Goal: Information Seeking & Learning: Learn about a topic

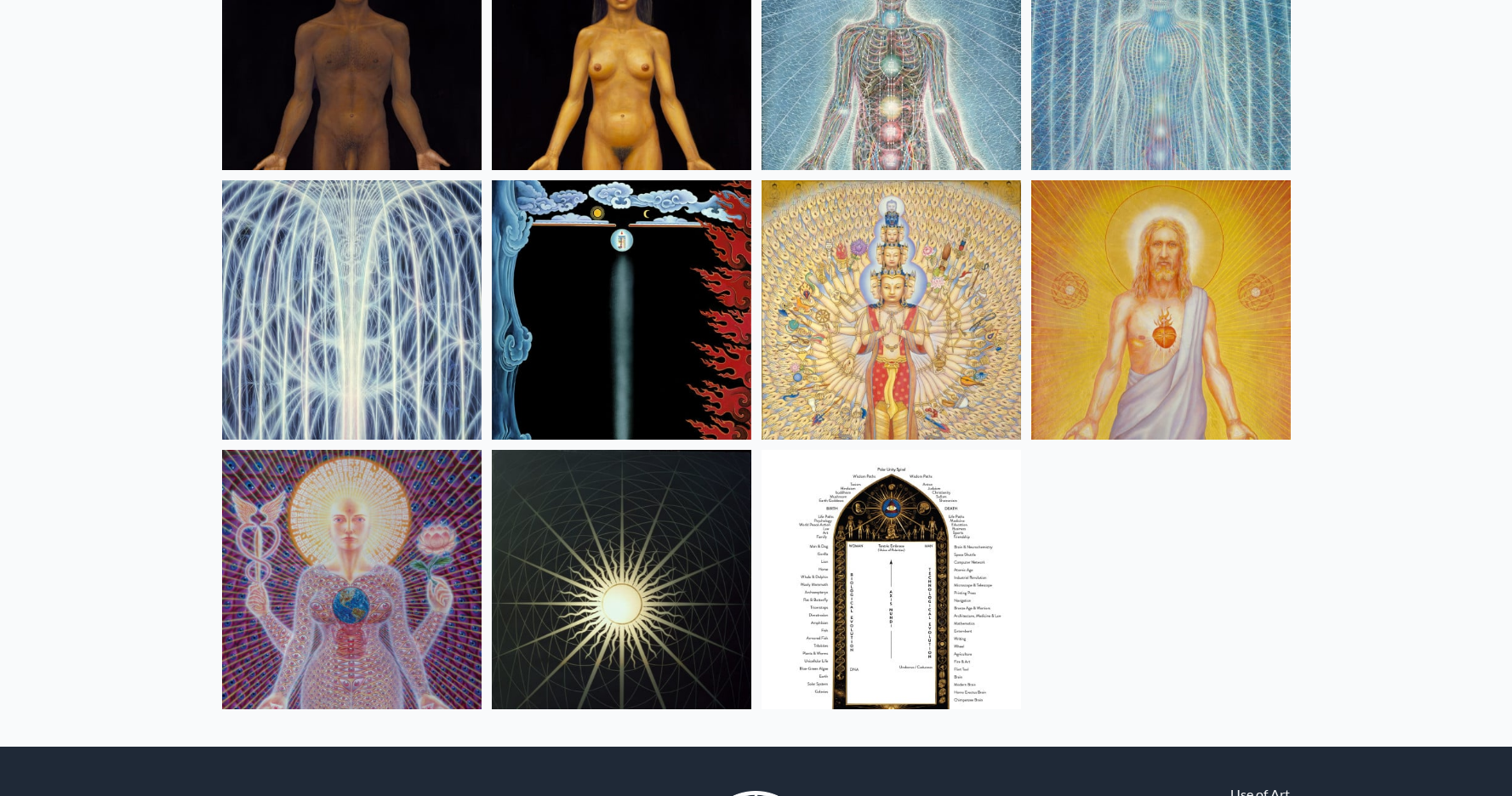
scroll to position [1237, 0]
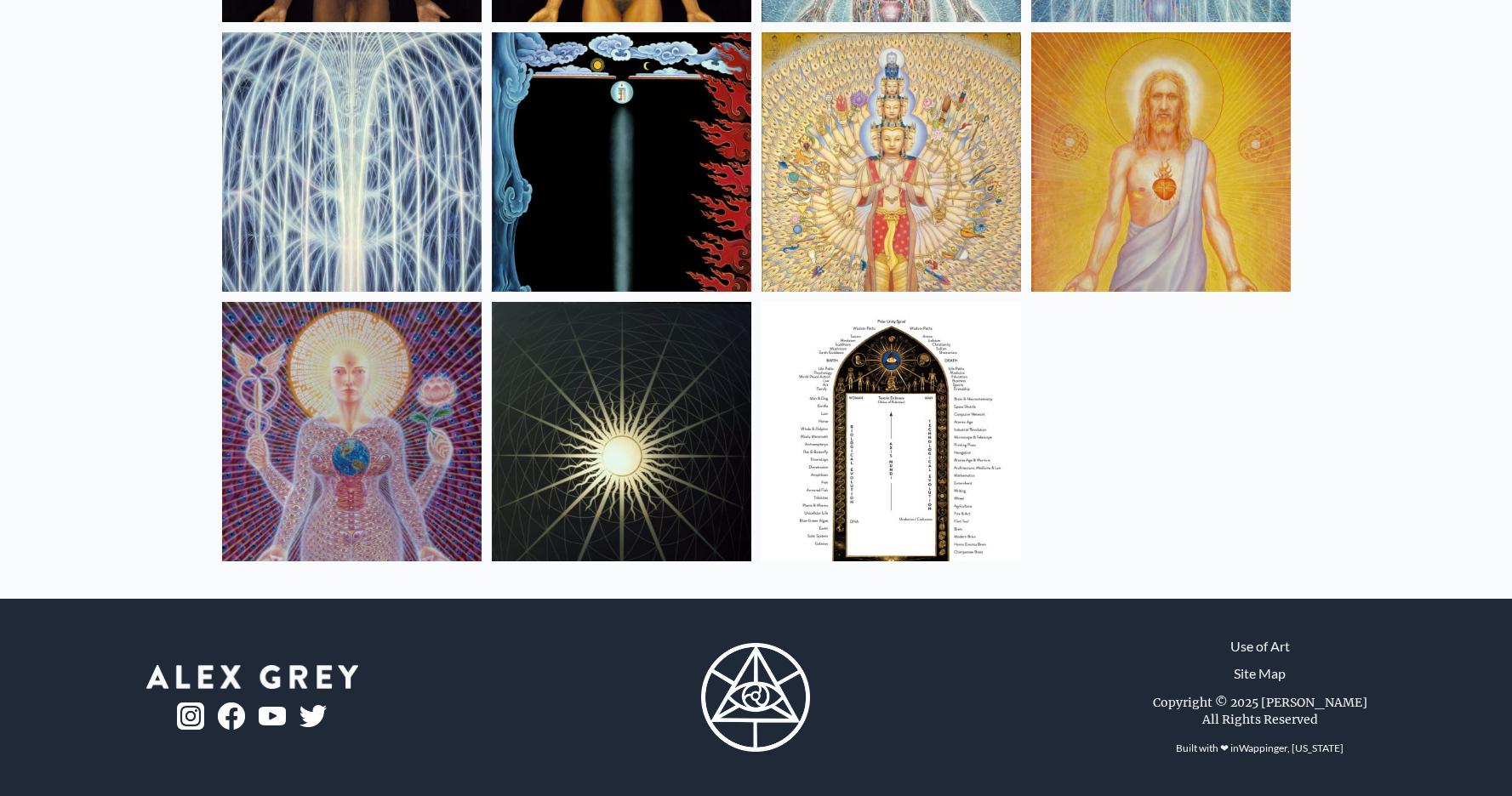
click at [814, 511] on img at bounding box center [891, 432] width 260 height 260
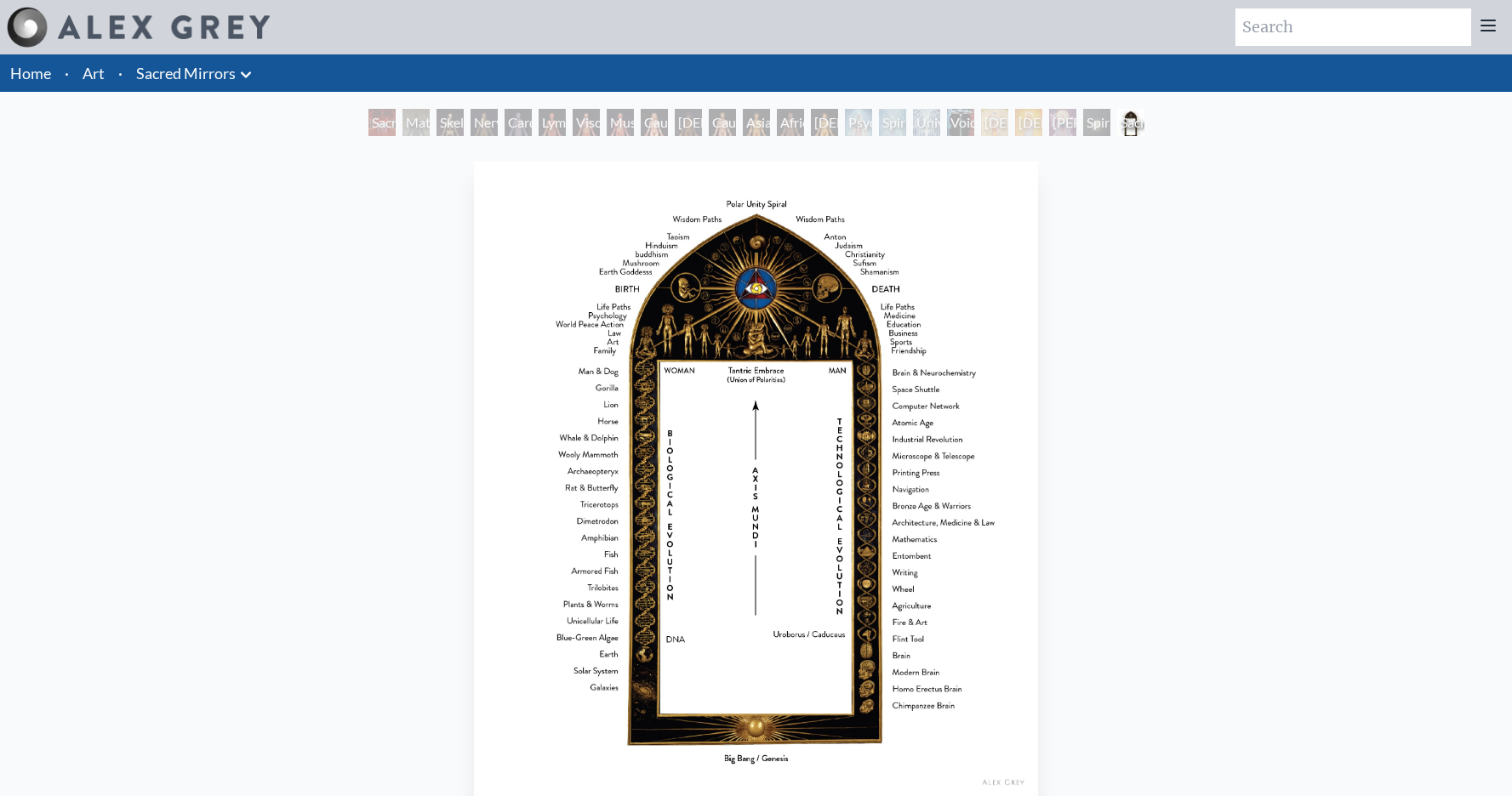
click at [1024, 118] on div "[DEMOGRAPHIC_DATA]" at bounding box center [1029, 122] width 27 height 27
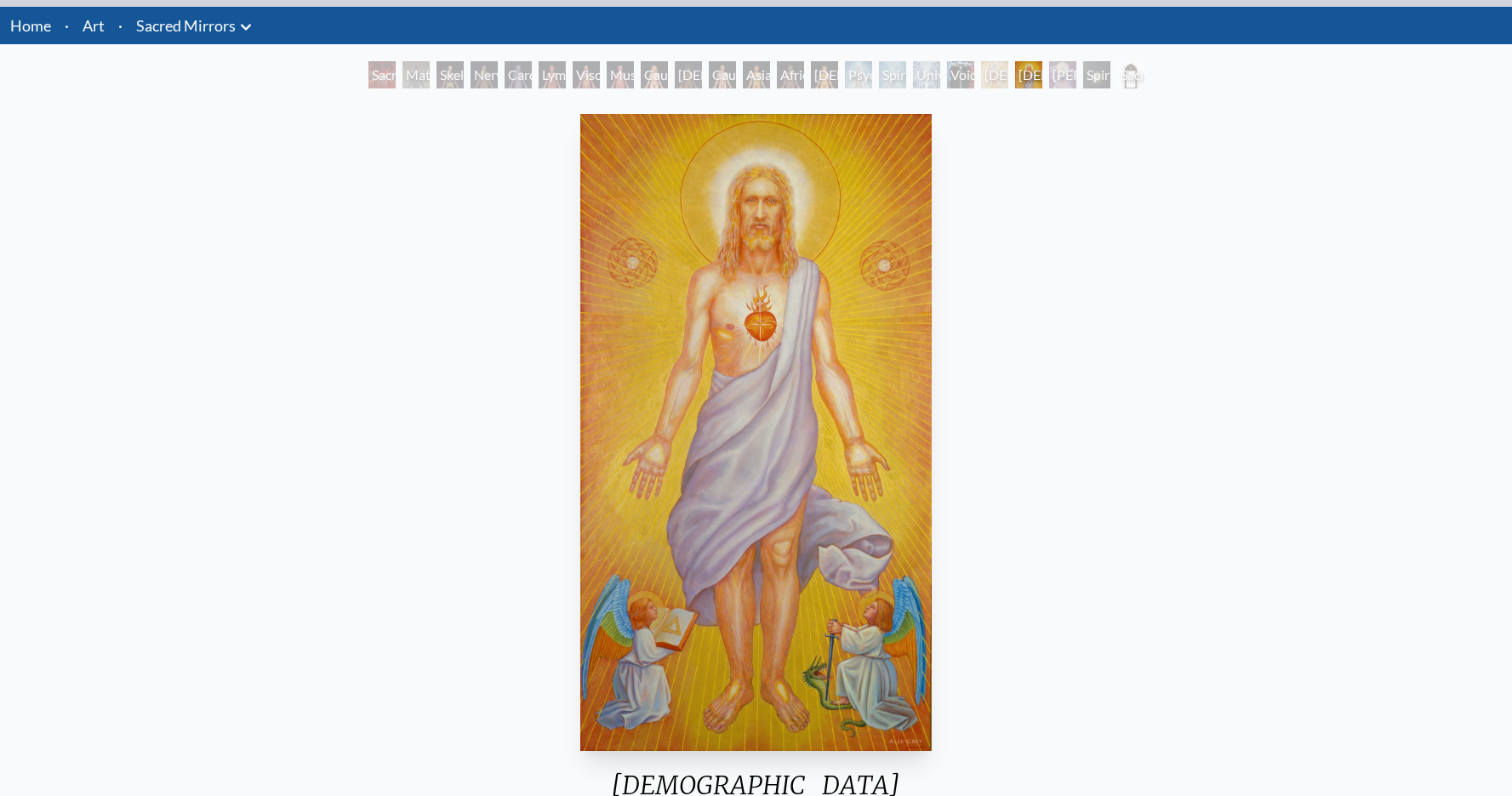
scroll to position [69, 0]
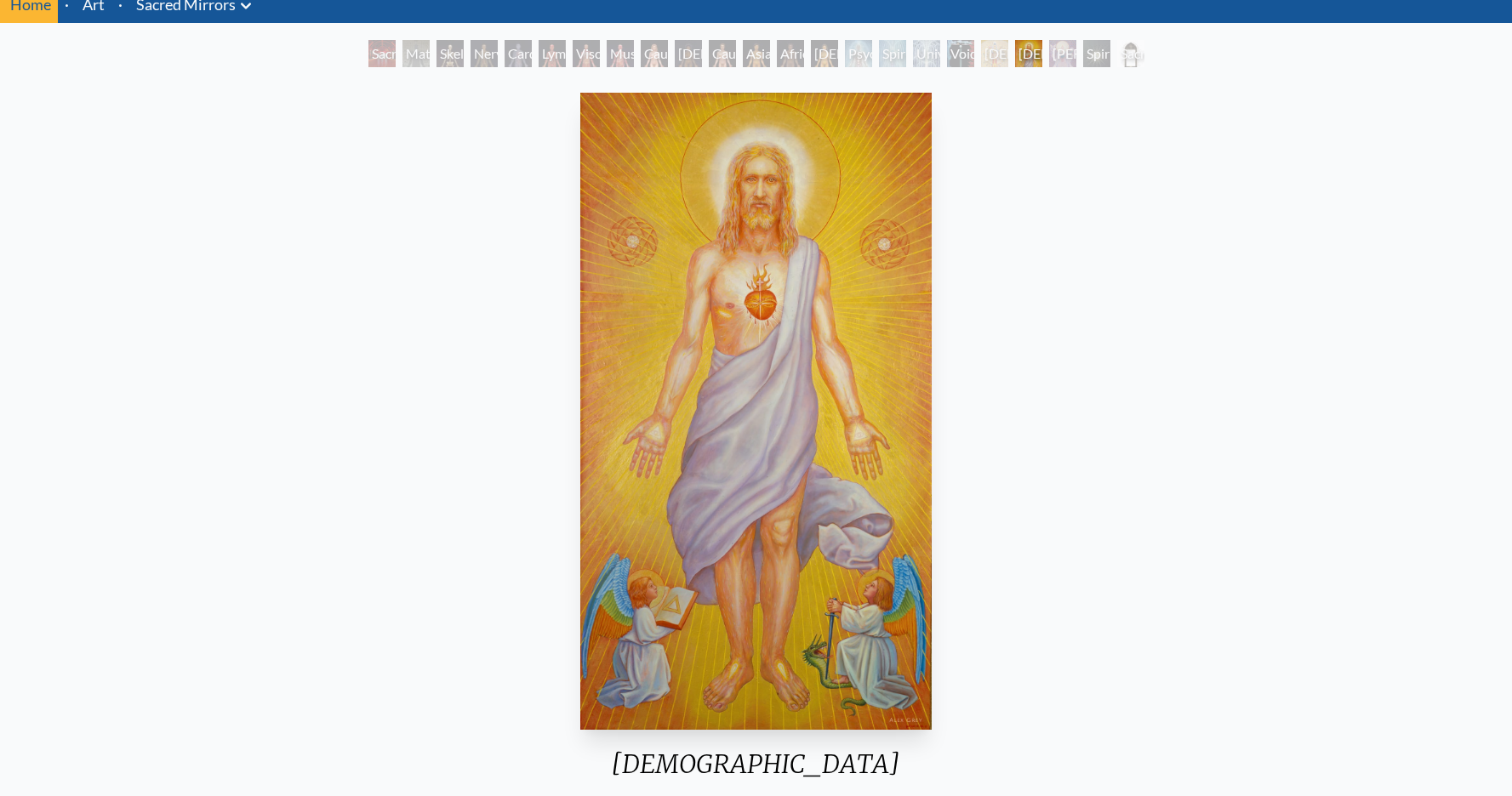
click at [986, 53] on div "[DEMOGRAPHIC_DATA]" at bounding box center [994, 53] width 27 height 27
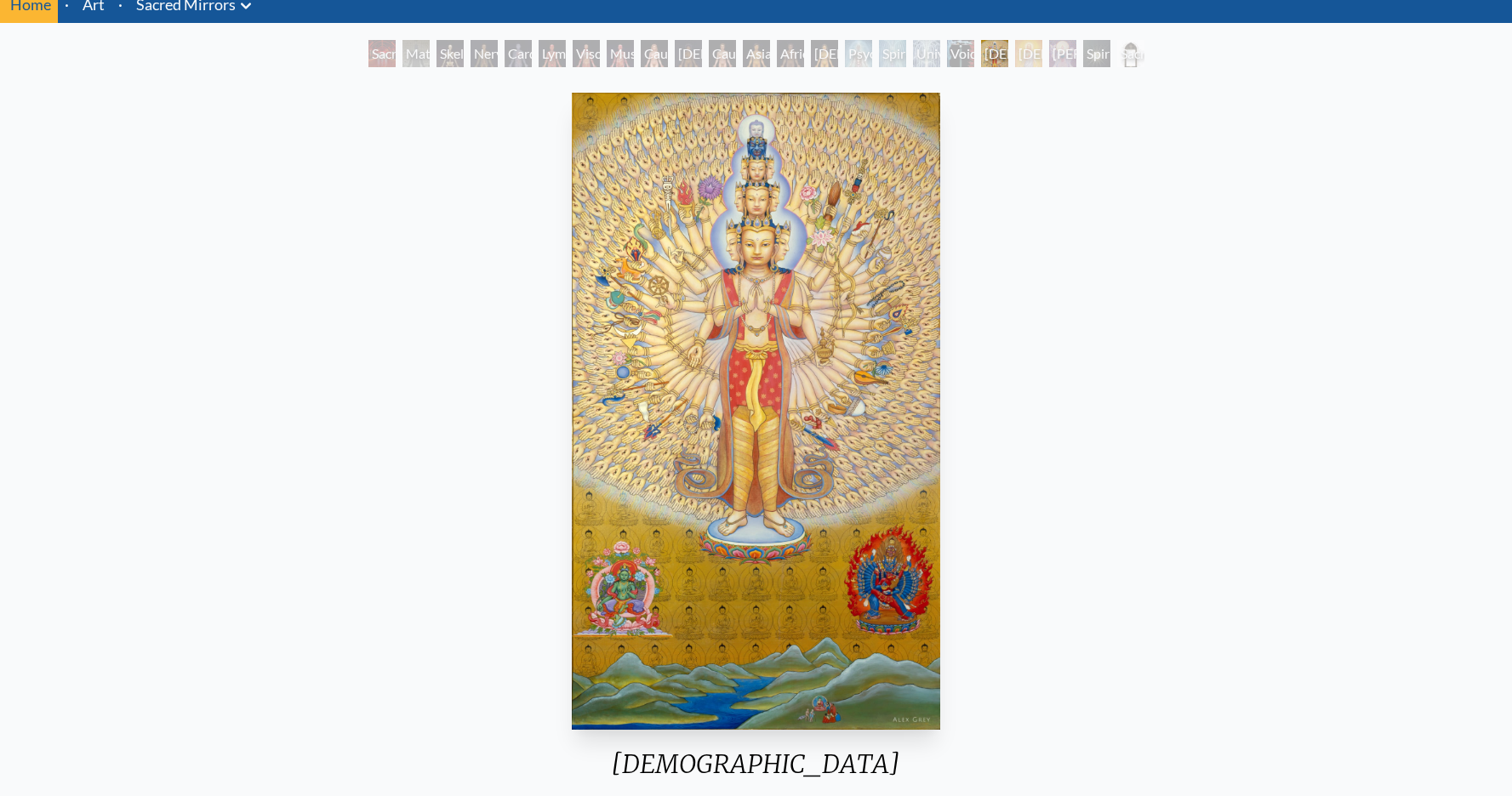
click at [924, 56] on div "Universal Mind Lattice" at bounding box center [926, 53] width 27 height 27
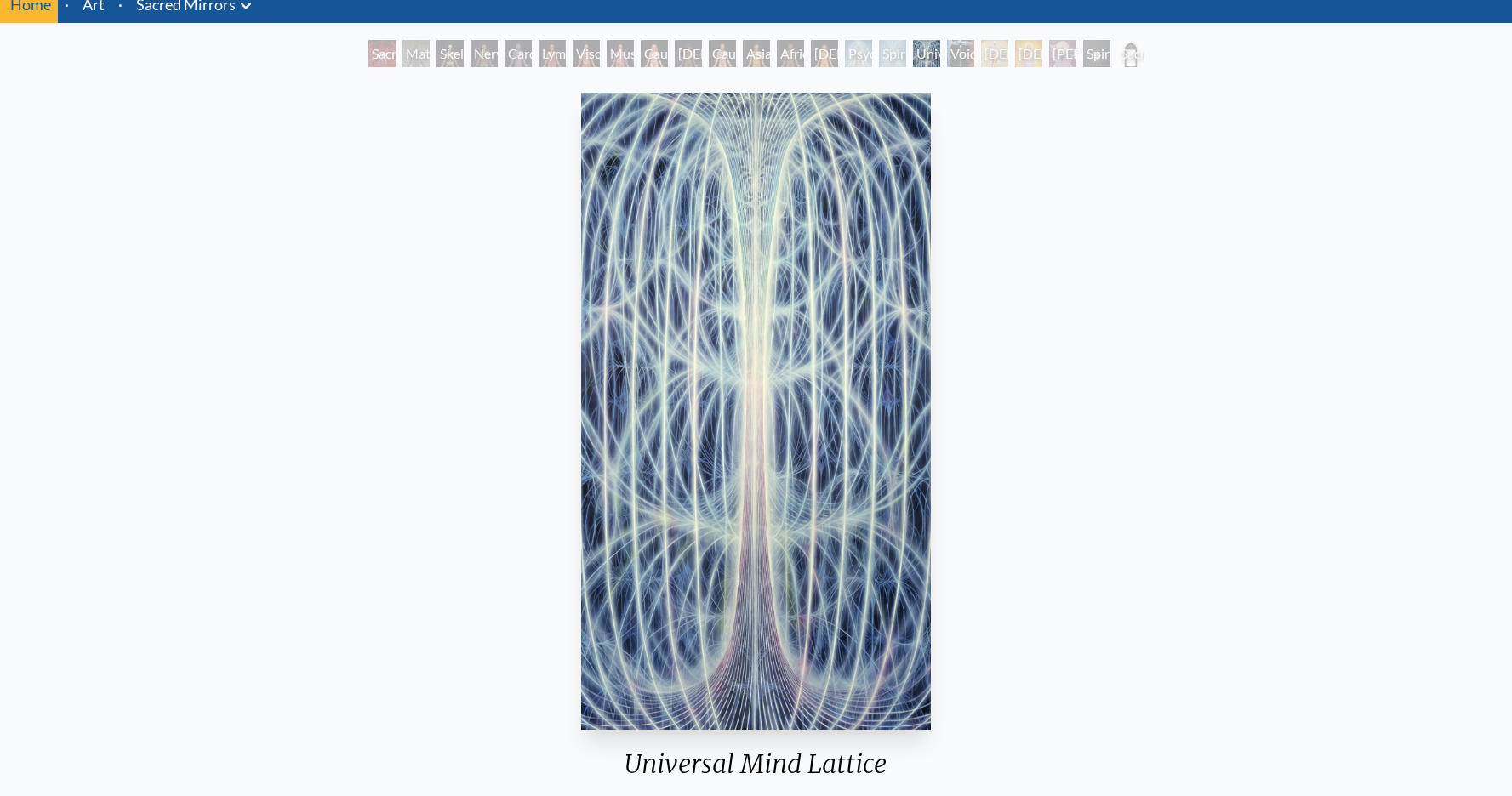
click at [985, 57] on div "[DEMOGRAPHIC_DATA]" at bounding box center [994, 53] width 27 height 27
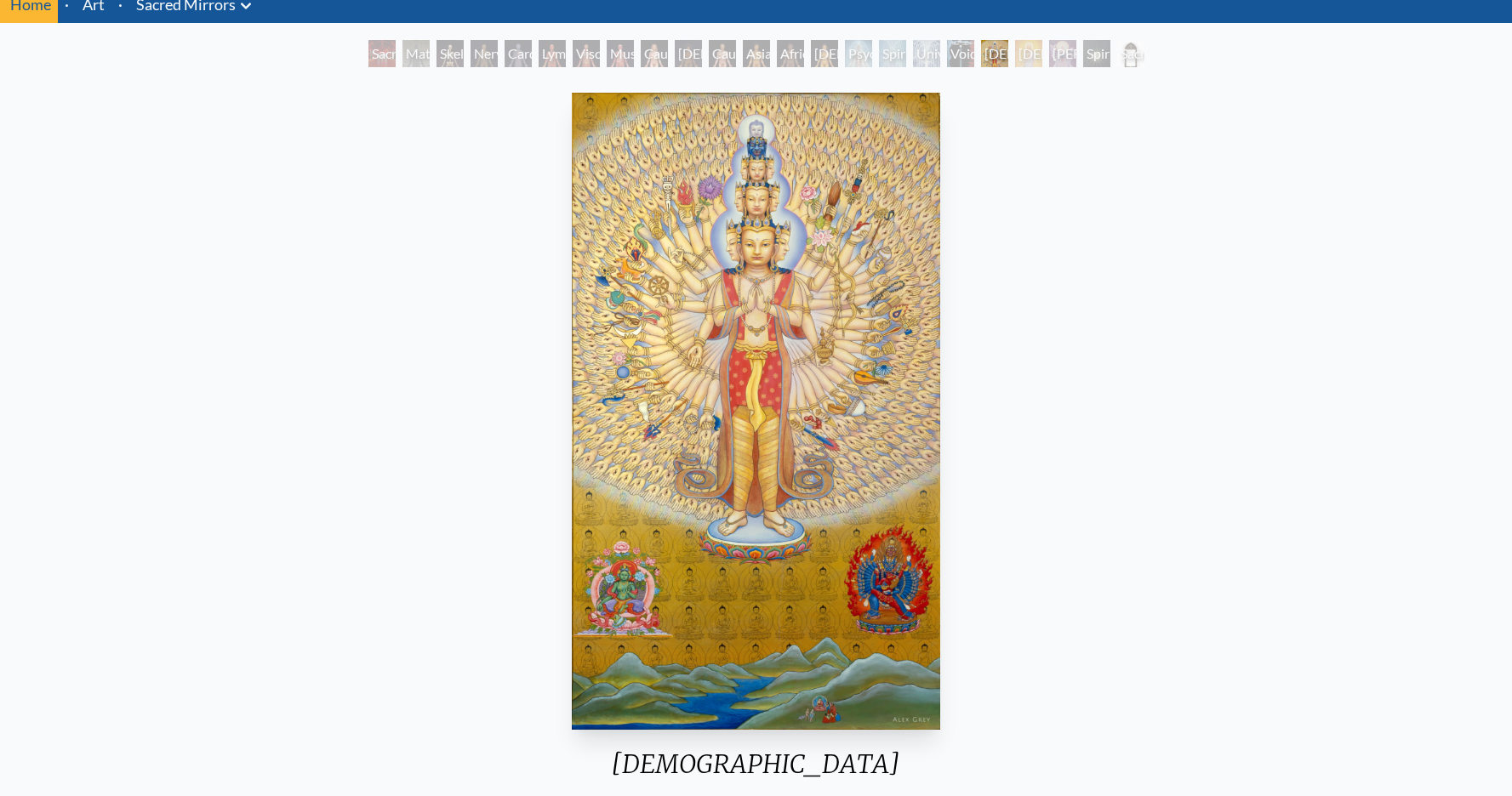
click at [913, 62] on div "Universal Mind Lattice" at bounding box center [926, 53] width 27 height 27
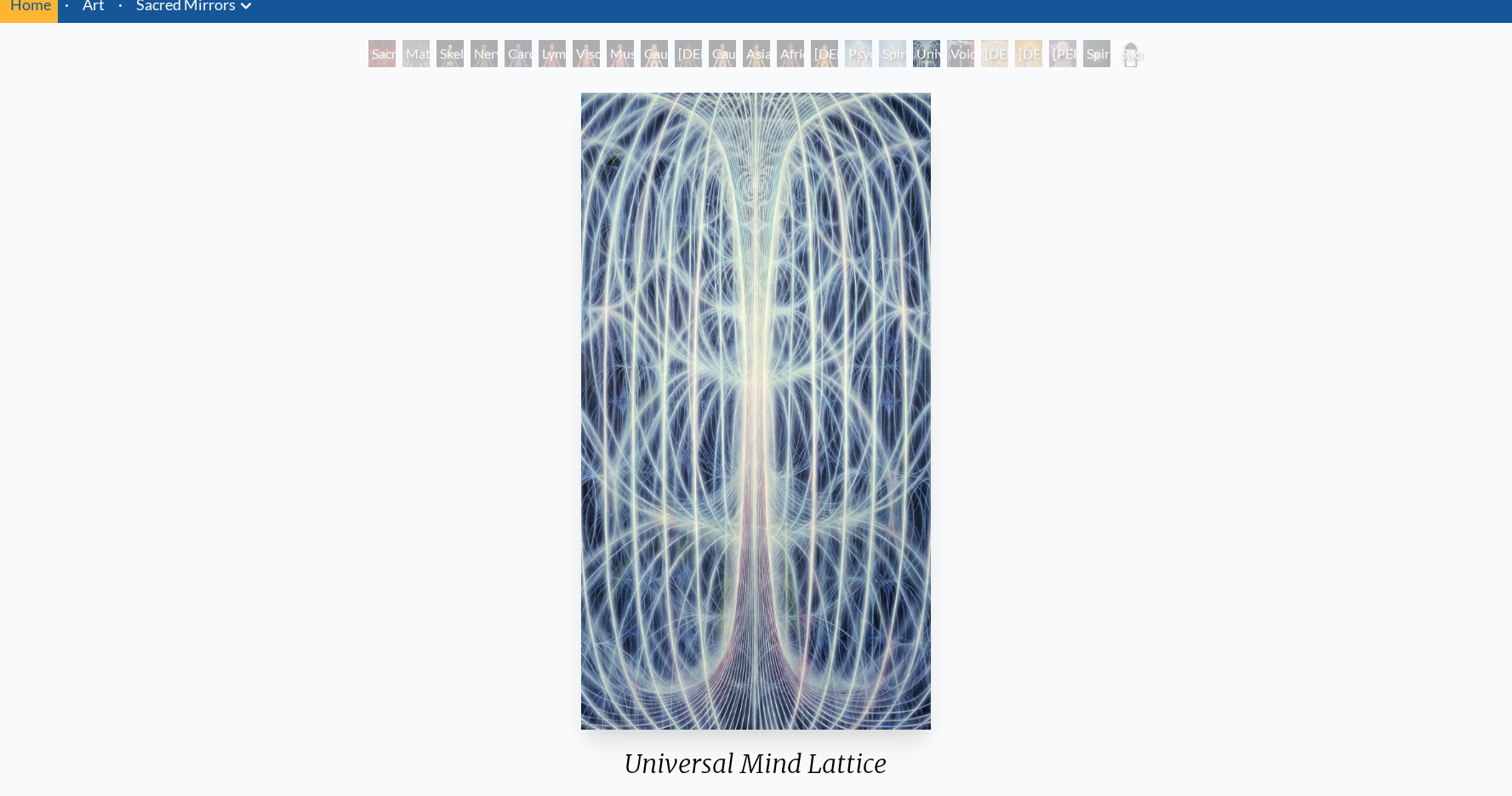
click at [834, 60] on div "[DEMOGRAPHIC_DATA] Woman" at bounding box center [824, 53] width 27 height 27
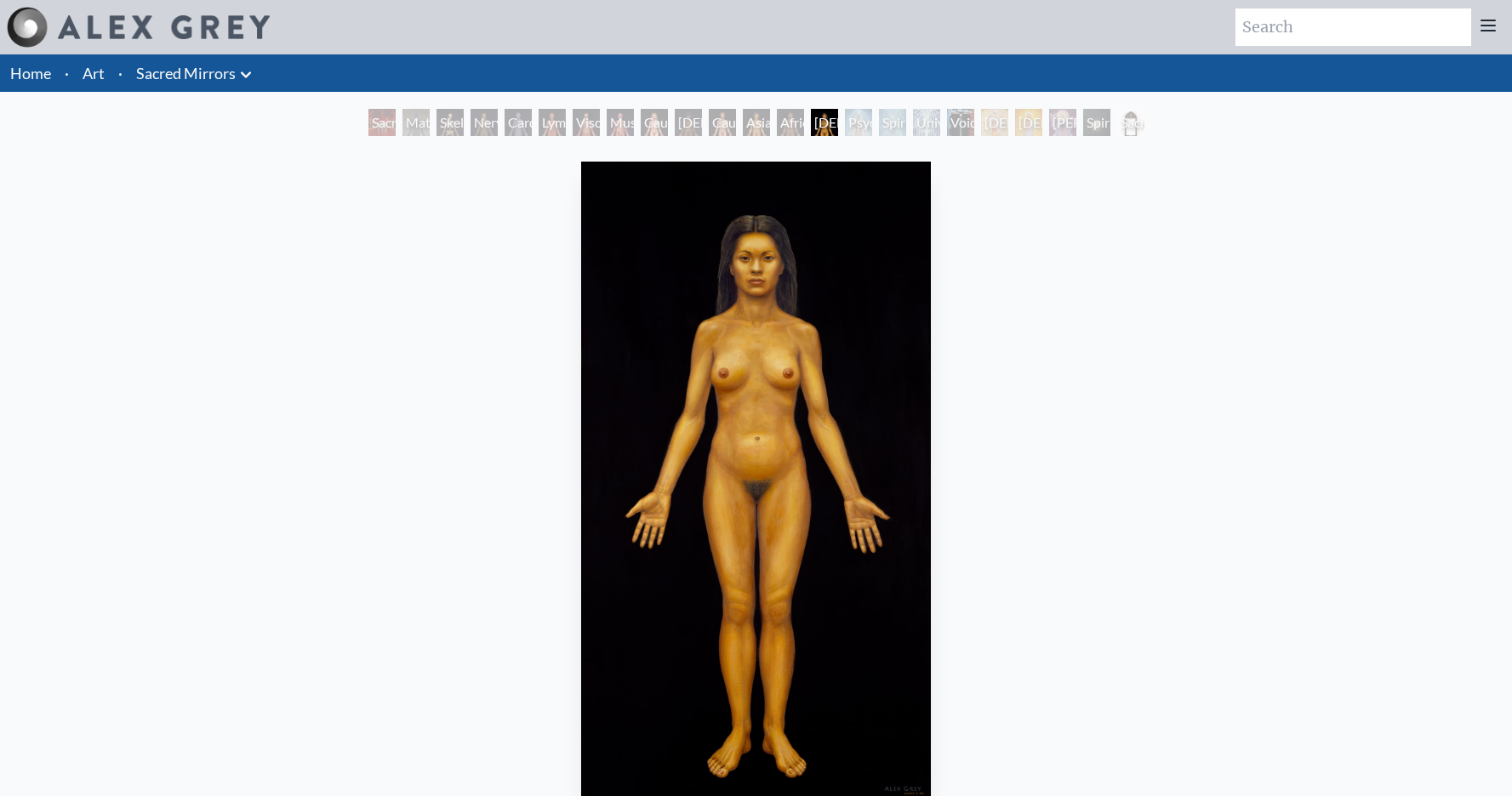
click at [788, 113] on div "African Man" at bounding box center [790, 122] width 27 height 27
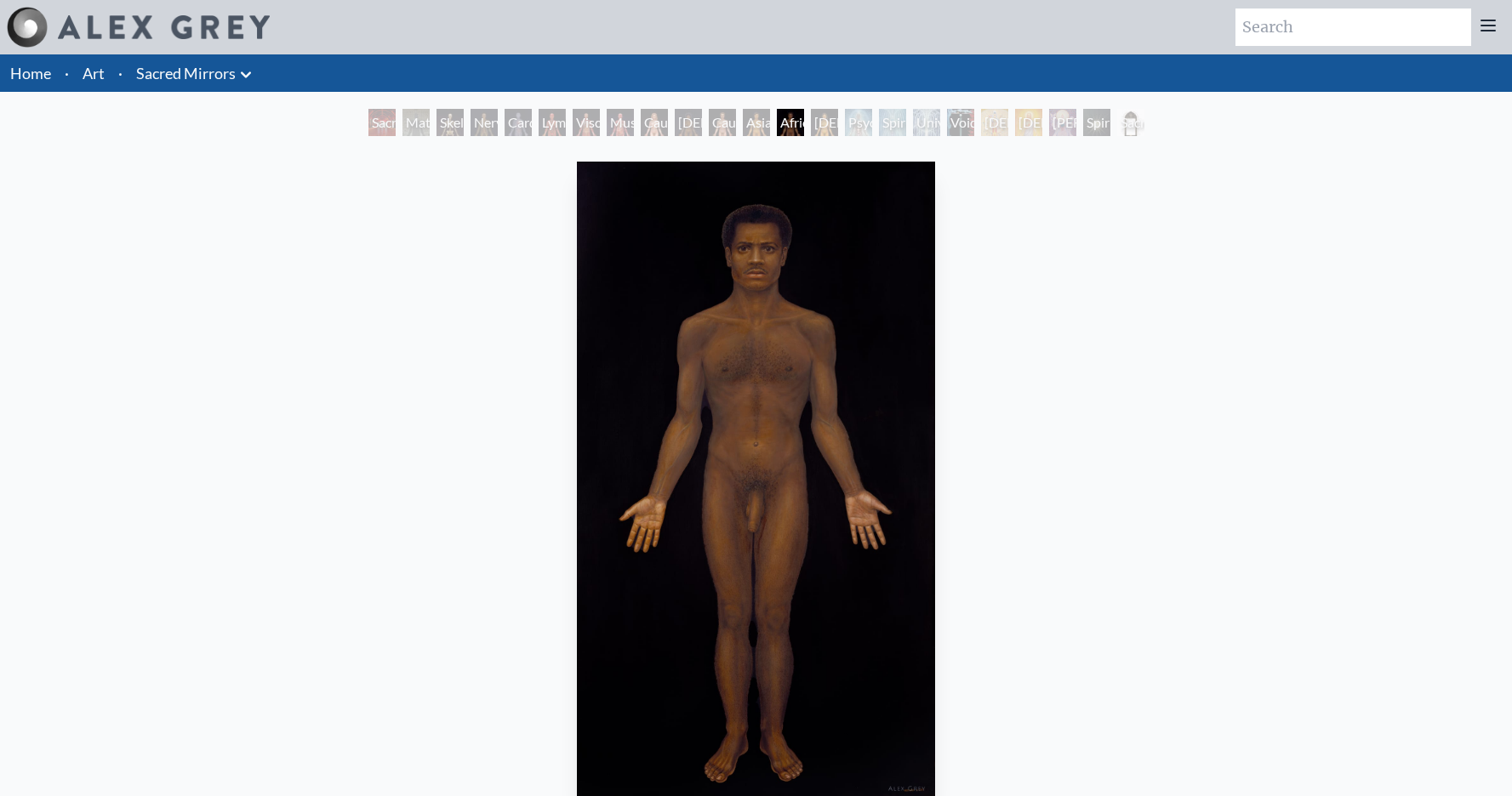
click at [743, 123] on div "Asian Man" at bounding box center [756, 122] width 27 height 27
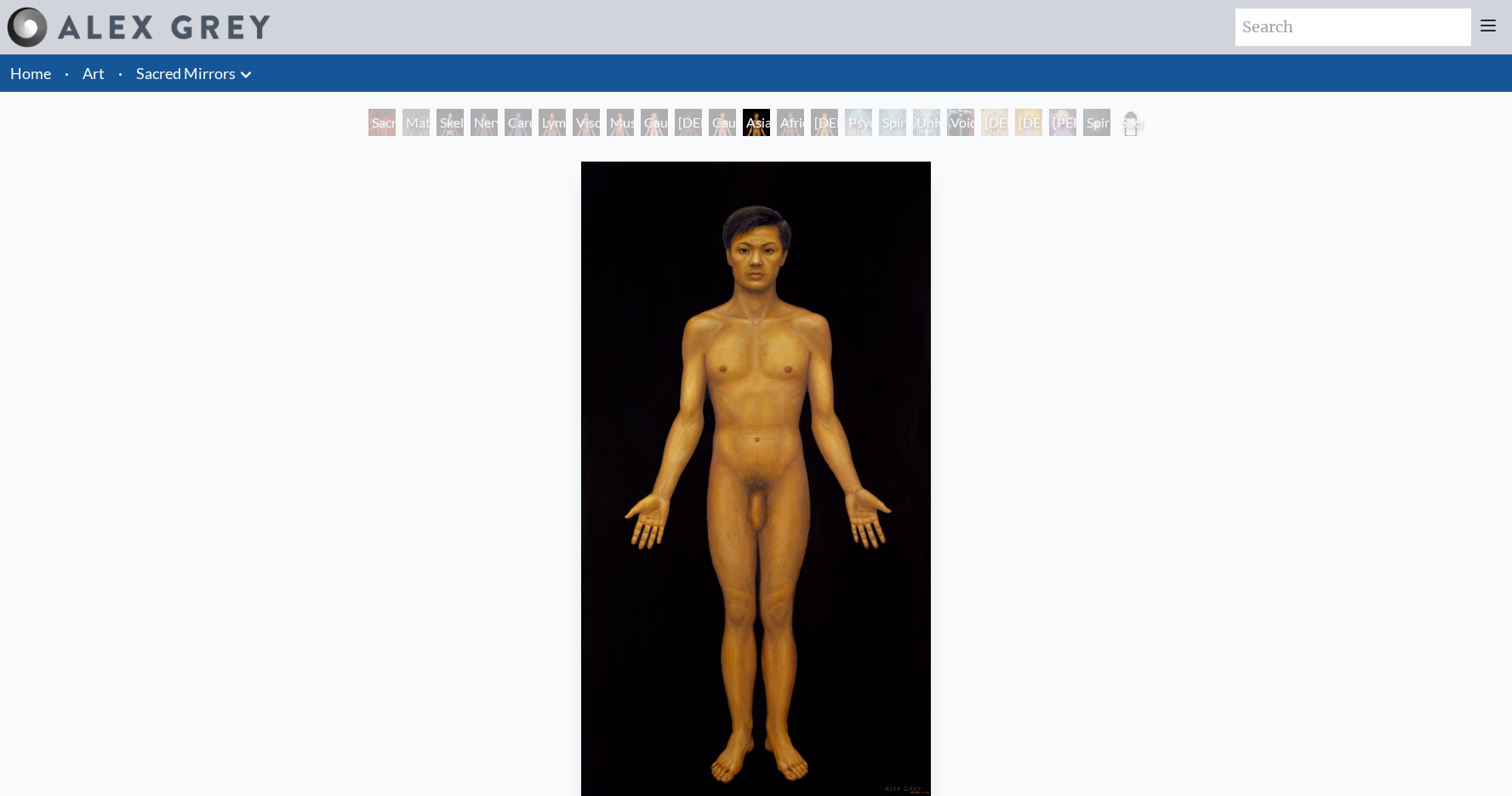
click at [709, 124] on div "Caucasian Man" at bounding box center [722, 122] width 27 height 27
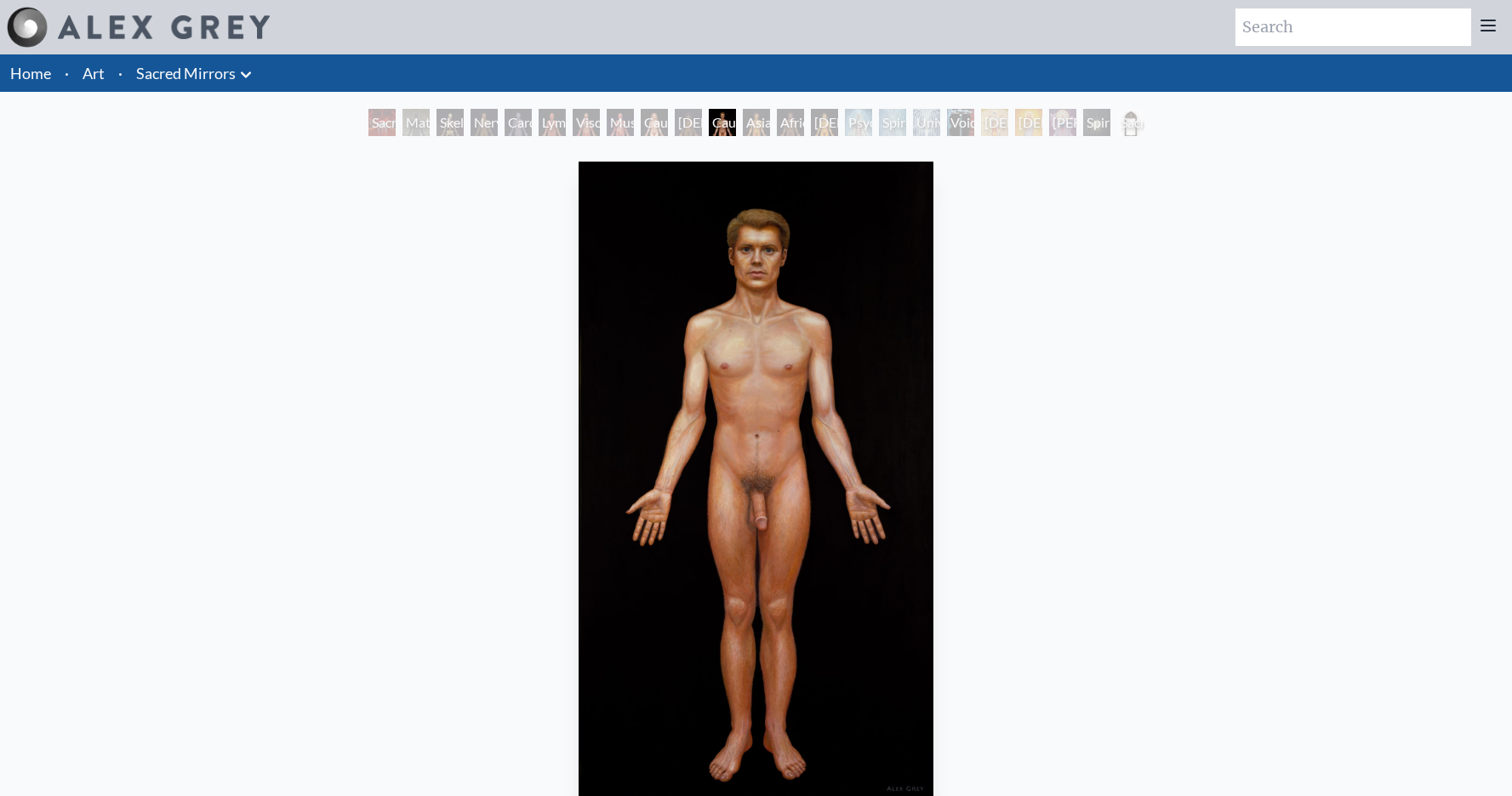
click at [658, 124] on div "Caucasian Woman" at bounding box center [654, 122] width 27 height 27
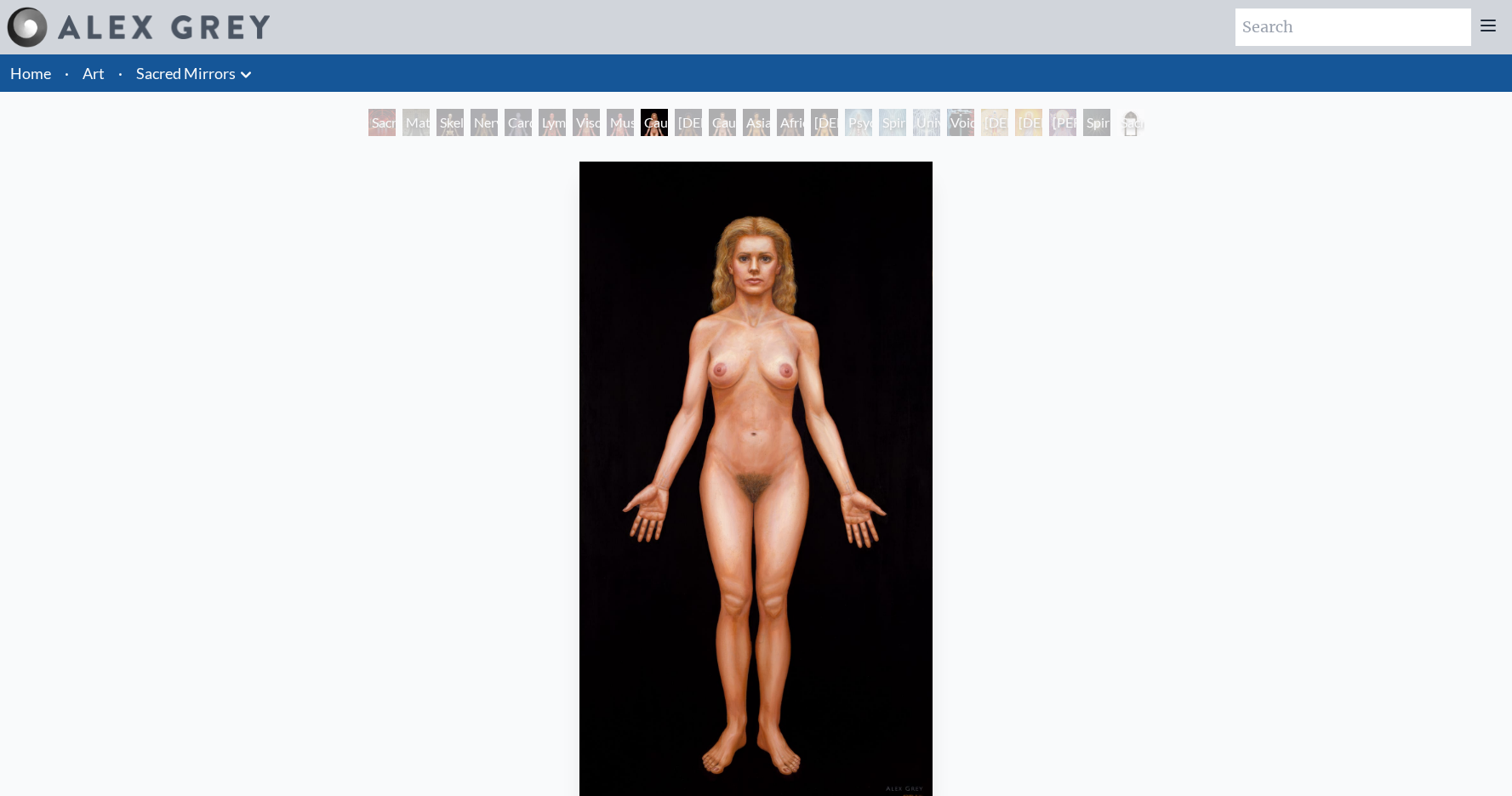
click at [577, 125] on div "Viscera" at bounding box center [586, 122] width 27 height 27
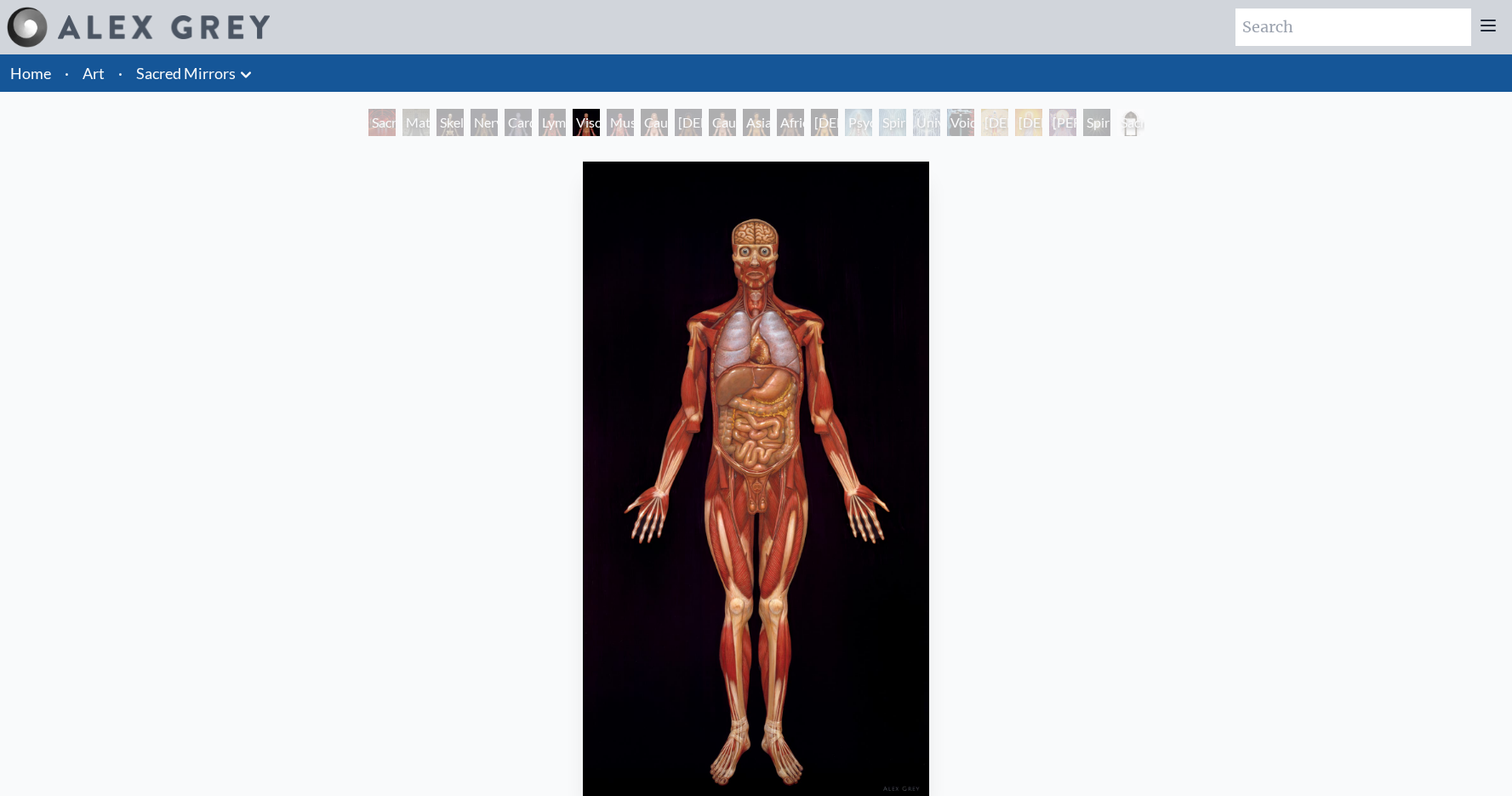
click at [538, 124] on div "Lymphatic System" at bounding box center [551, 122] width 27 height 27
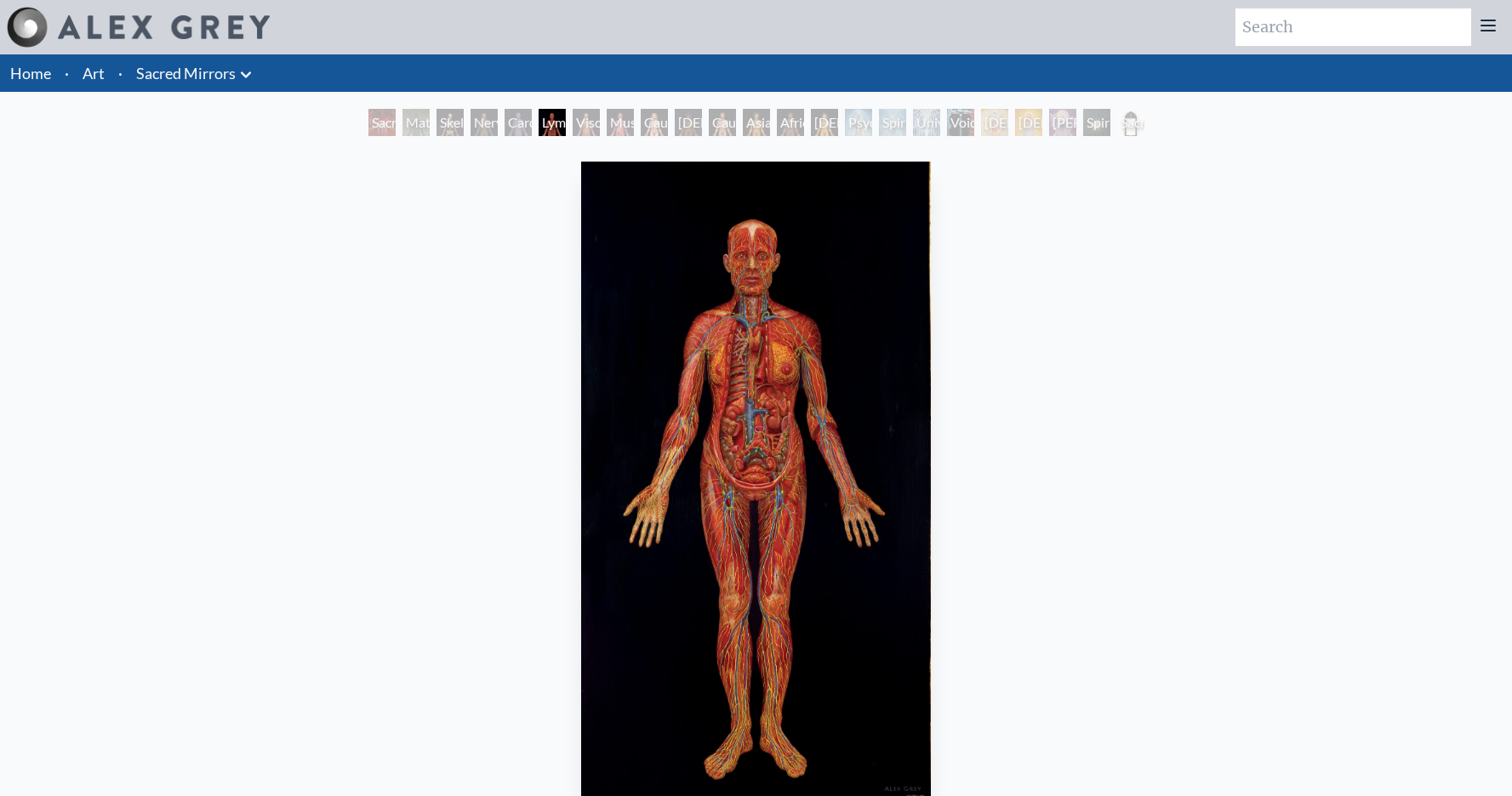
click at [99, 78] on link "Art" at bounding box center [93, 72] width 22 height 24
